Goal: Entertainment & Leisure: Consume media (video, audio)

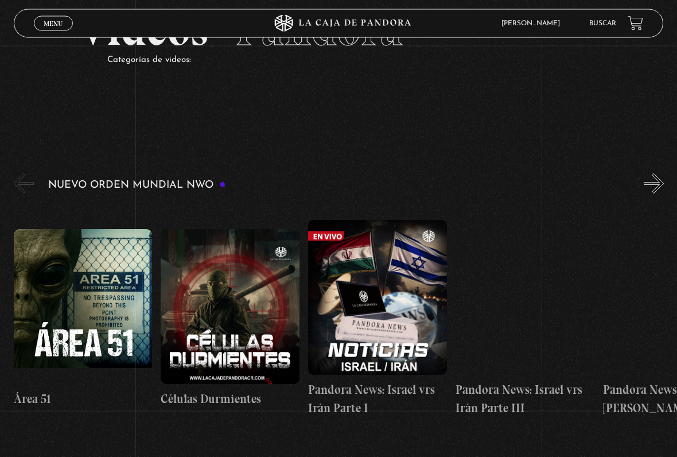
scroll to position [68, 0]
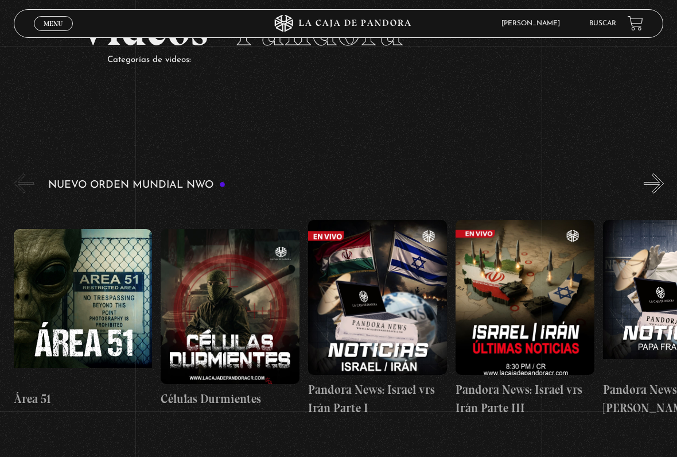
click at [541, 279] on figure at bounding box center [525, 297] width 139 height 155
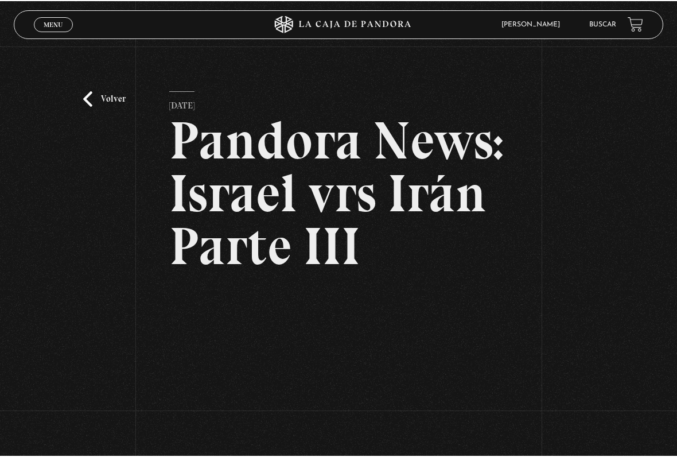
scroll to position [5, 0]
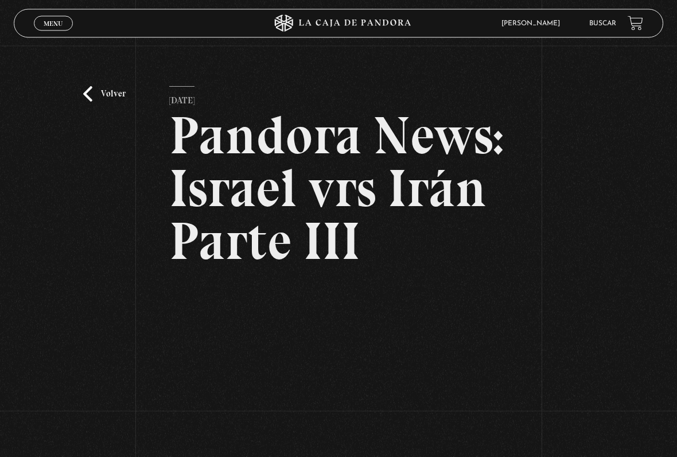
click at [89, 95] on link "Volver" at bounding box center [104, 94] width 42 height 15
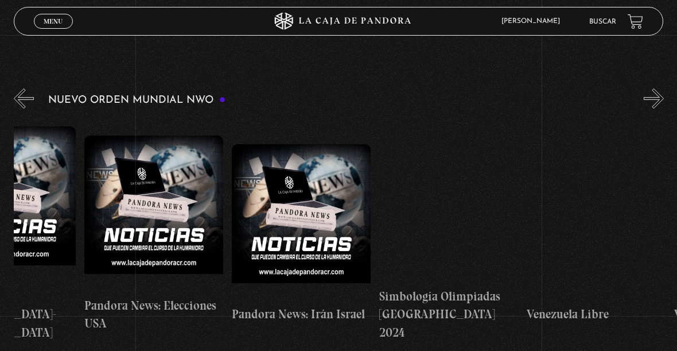
scroll to position [0, 1722]
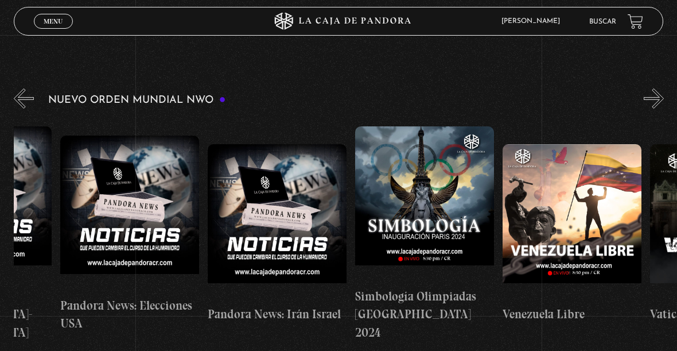
click at [457, 207] on figure at bounding box center [424, 203] width 139 height 155
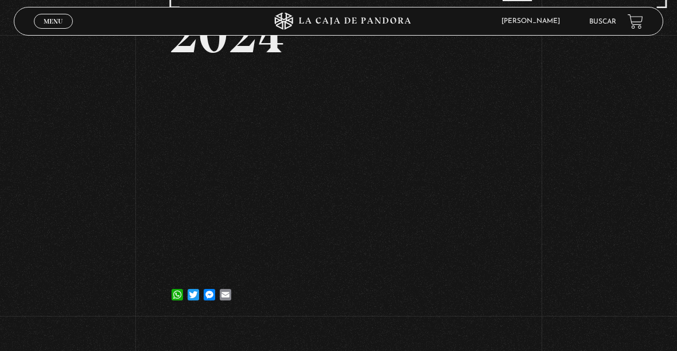
scroll to position [268, 0]
